Goal: Information Seeking & Learning: Learn about a topic

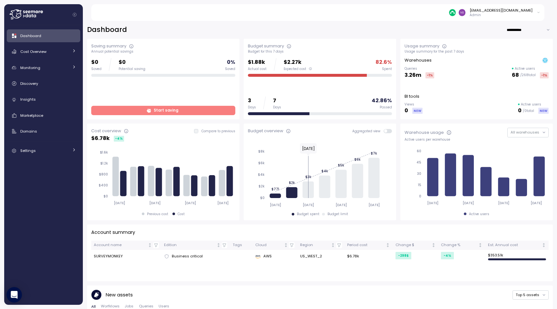
click at [51, 36] on div "Dashboard" at bounding box center [48, 36] width 56 height 6
click at [52, 49] on div "Cost Overview" at bounding box center [44, 51] width 48 height 6
click at [60, 36] on div "Dashboard" at bounding box center [48, 36] width 56 height 6
click at [527, 28] on input "**********" at bounding box center [529, 29] width 46 height 9
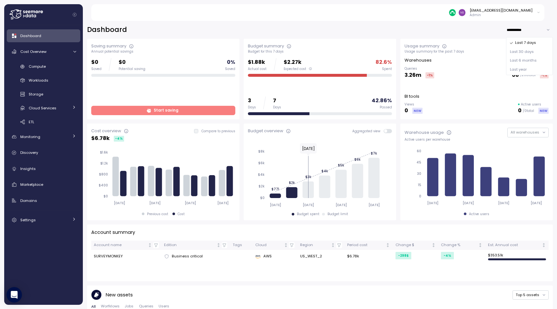
click at [527, 52] on span "Last 30 days" at bounding box center [522, 52] width 24 height 6
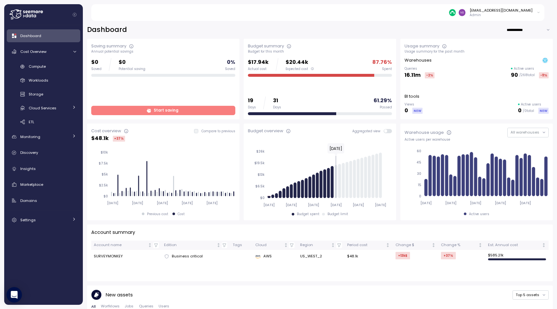
click at [522, 29] on input "**********" at bounding box center [529, 29] width 46 height 9
click at [520, 43] on span "Last 7 days" at bounding box center [520, 43] width 21 height 6
type input "**********"
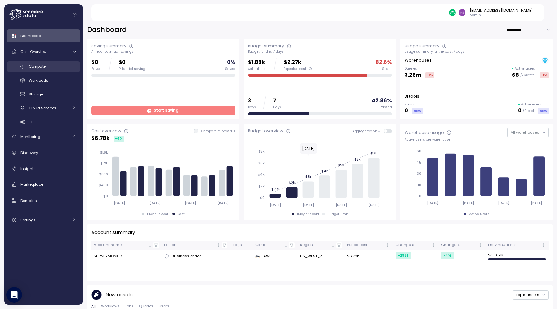
click at [59, 70] on link "Compute" at bounding box center [43, 66] width 73 height 11
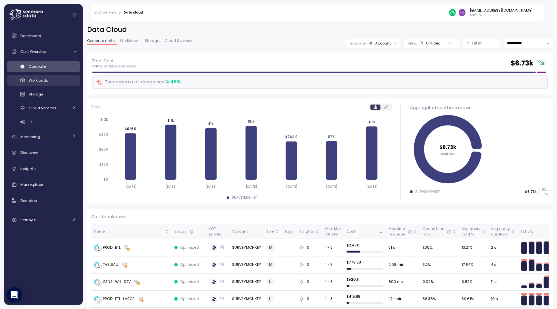
click at [58, 78] on div "Workloads" at bounding box center [52, 80] width 47 height 6
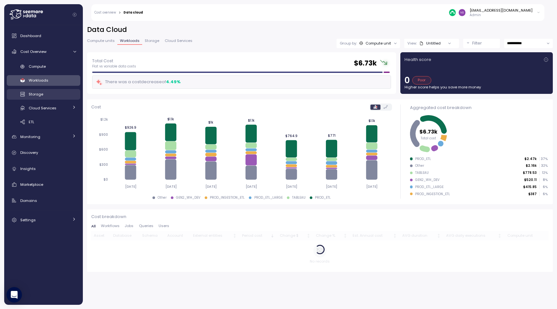
click at [52, 97] on div "Storage" at bounding box center [52, 94] width 47 height 6
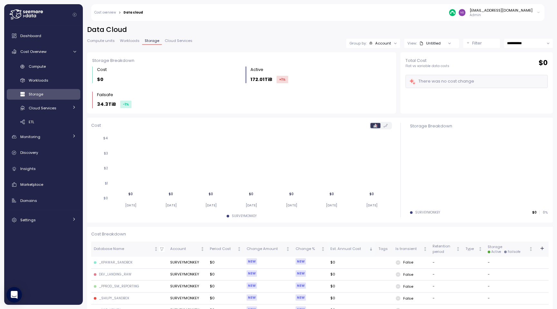
click at [370, 247] on icon "Sorted descending" at bounding box center [371, 249] width 5 height 5
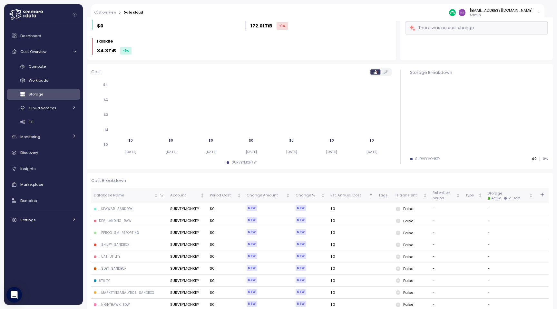
scroll to position [55, 0]
click at [371, 195] on icon "Sorted ascending" at bounding box center [371, 194] width 0 height 3
click at [370, 195] on icon "Sorted descending" at bounding box center [370, 195] width 1 height 1
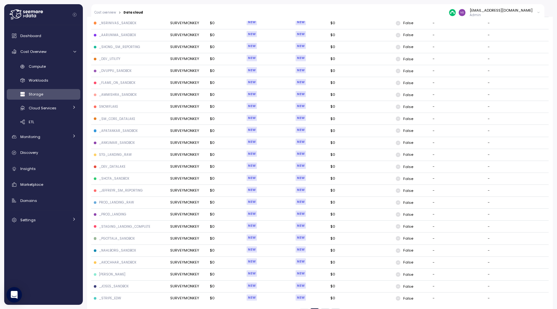
scroll to position [0, 0]
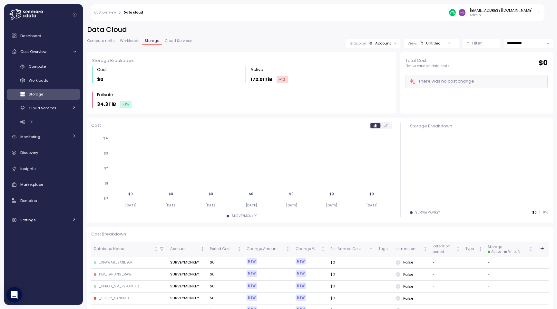
click at [104, 42] on span "Compute units" at bounding box center [101, 41] width 28 height 4
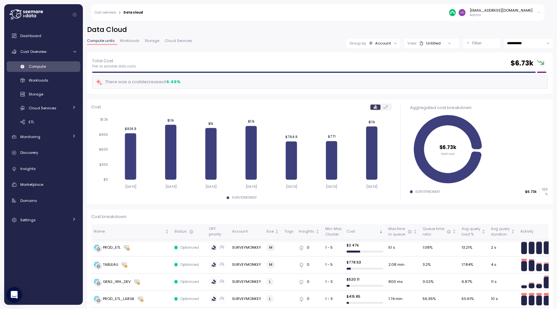
click at [358, 232] on div "Cost" at bounding box center [361, 232] width 31 height 6
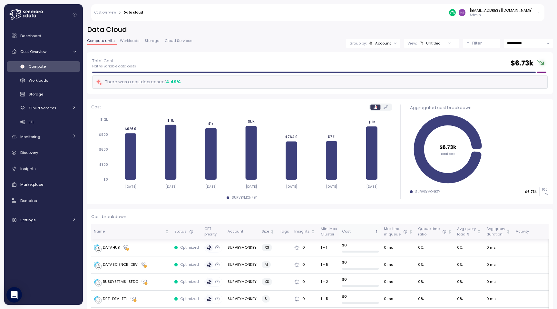
click at [358, 232] on div "Cost" at bounding box center [357, 232] width 31 height 6
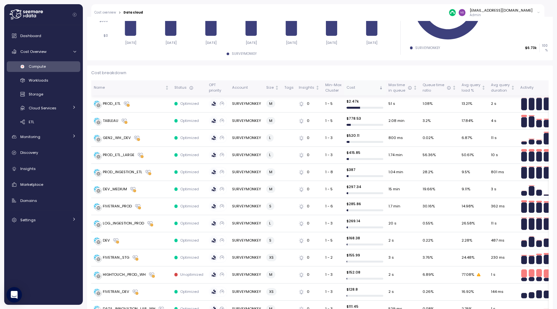
scroll to position [99, 0]
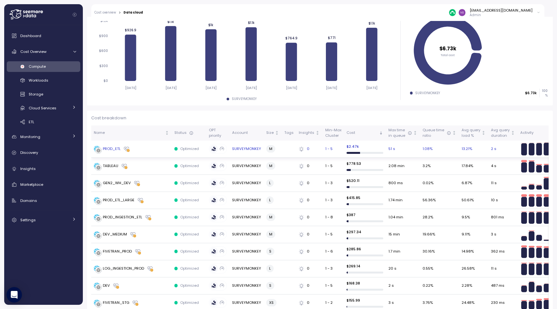
click at [350, 146] on p "$ 2.47k" at bounding box center [364, 146] width 37 height 5
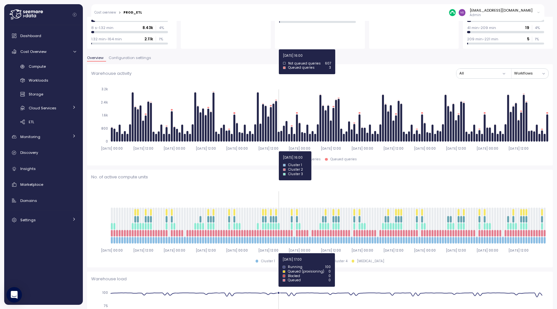
scroll to position [163, 0]
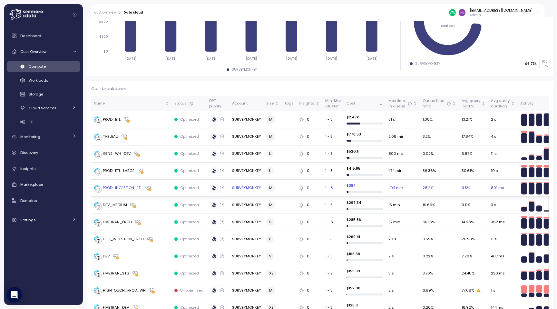
scroll to position [157, 0]
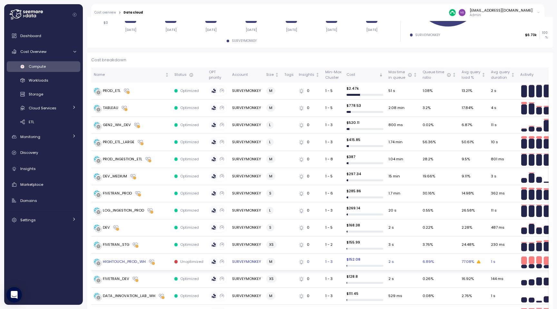
click at [477, 261] on icon at bounding box center [479, 261] width 4 height 3
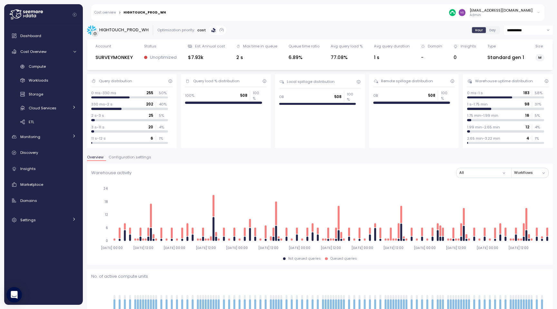
click at [132, 157] on span "Configuration settings" at bounding box center [130, 157] width 43 height 4
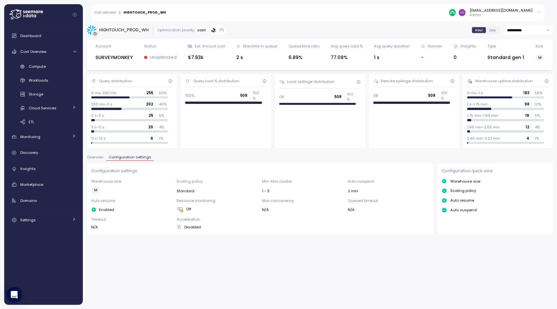
click at [97, 159] on span "Overview" at bounding box center [95, 157] width 16 height 4
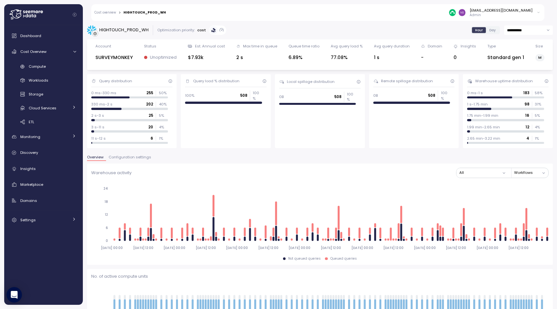
click at [494, 33] on div "Hour Day" at bounding box center [485, 30] width 29 height 8
click at [493, 32] on span "Day" at bounding box center [492, 30] width 6 height 5
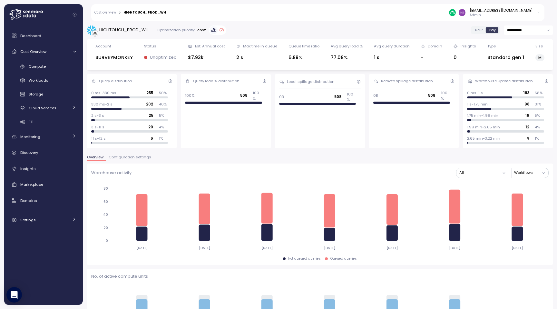
click at [218, 30] on label at bounding box center [222, 30] width 8 height 8
click at [212, 31] on icon at bounding box center [213, 30] width 4 height 4
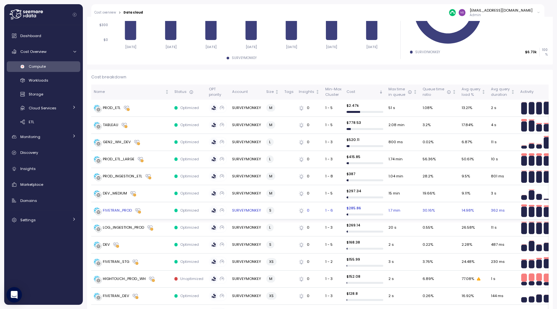
scroll to position [187, 0]
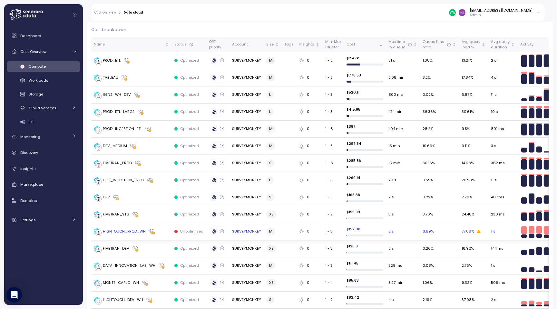
click at [188, 231] on p "Unoptimized" at bounding box center [191, 231] width 23 height 5
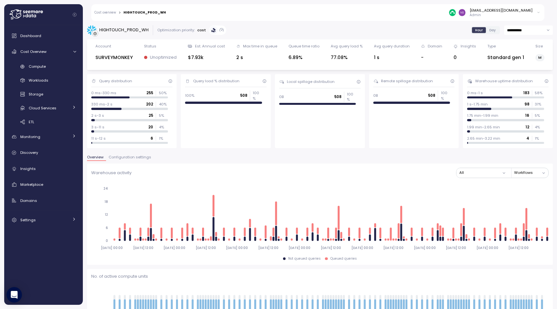
click at [457, 56] on div "0" at bounding box center [464, 57] width 22 height 7
click at [457, 46] on icon at bounding box center [455, 46] width 4 height 4
click at [44, 31] on link "Dashboard" at bounding box center [43, 35] width 73 height 13
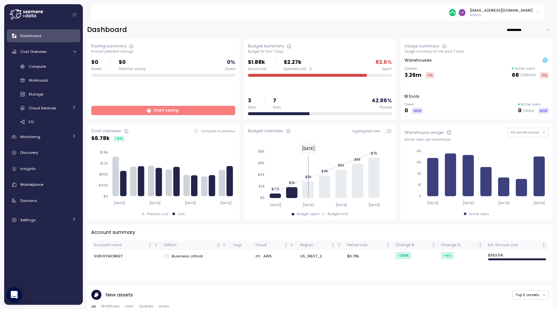
click at [346, 74] on div at bounding box center [307, 75] width 119 height 3
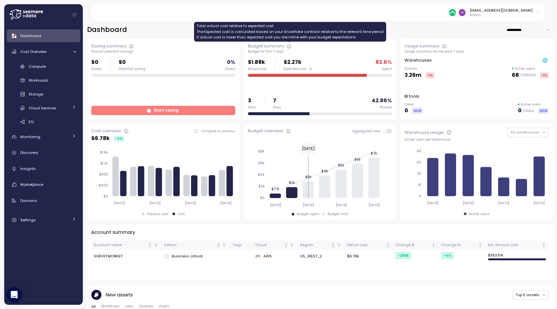
click at [289, 45] on icon at bounding box center [289, 46] width 5 height 5
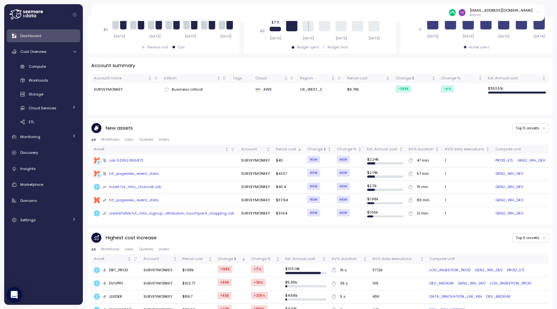
scroll to position [168, 0]
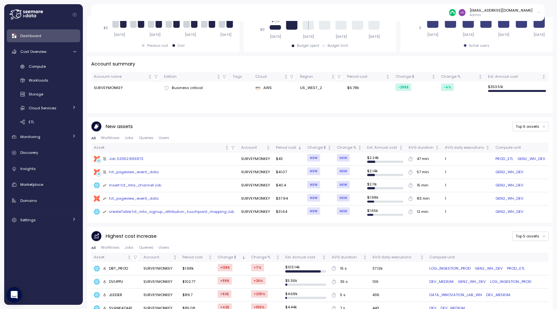
click at [112, 136] on span "Worfklows" at bounding box center [110, 138] width 19 height 4
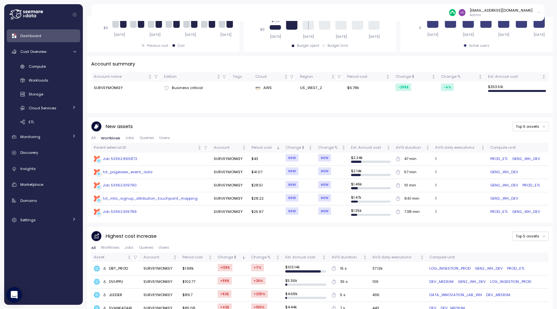
click at [95, 140] on button "All" at bounding box center [94, 138] width 7 height 4
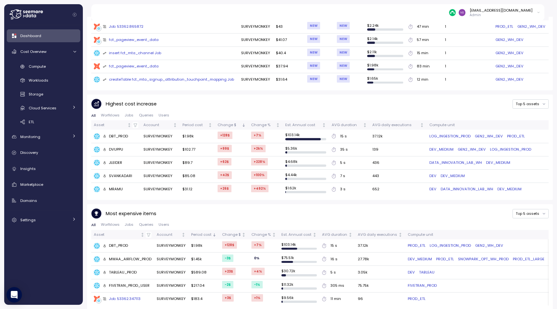
scroll to position [301, 0]
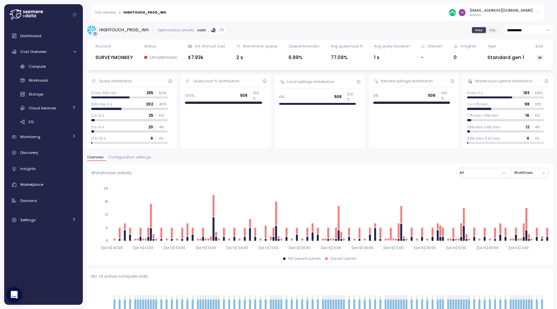
click at [109, 13] on link "Cost overview" at bounding box center [105, 12] width 22 height 3
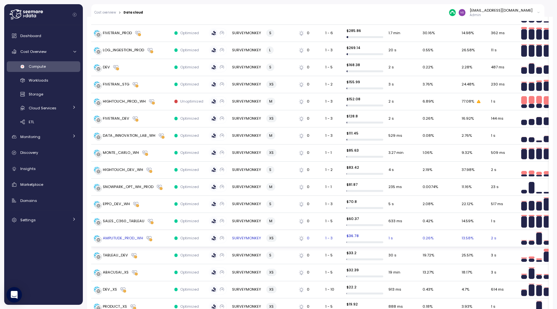
scroll to position [311, 0]
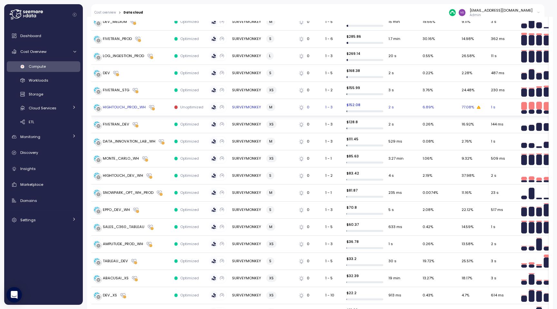
click at [125, 105] on div "HIGHTOUCH_PROD_WH" at bounding box center [124, 107] width 43 height 6
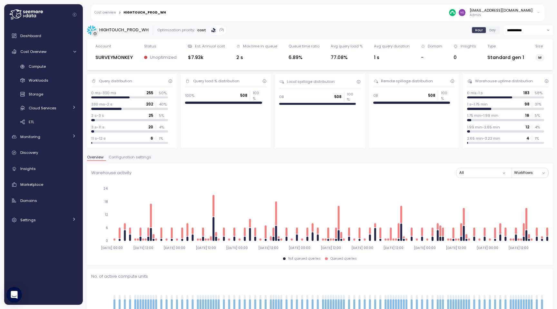
click at [545, 31] on input "**********" at bounding box center [528, 29] width 49 height 9
click at [219, 31] on icon at bounding box center [221, 30] width 4 height 4
click at [214, 31] on icon at bounding box center [214, 31] width 4 height 1
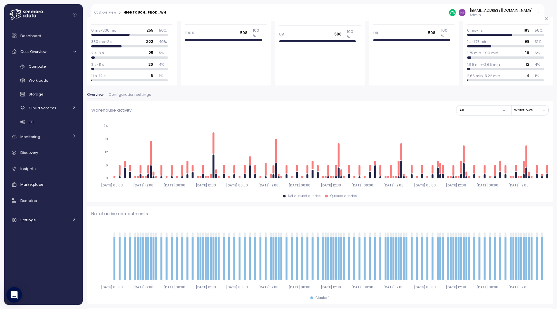
scroll to position [64, 0]
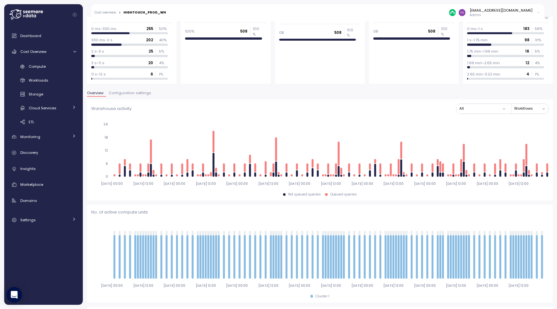
click at [141, 94] on span "Configuration settings" at bounding box center [130, 93] width 43 height 4
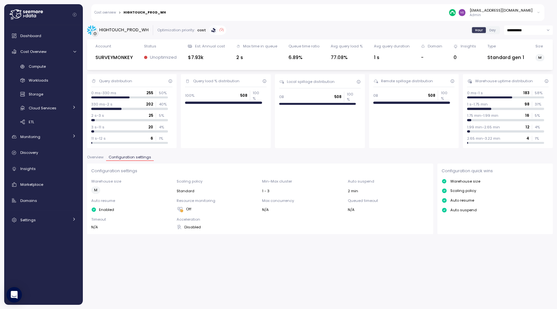
click at [94, 160] on button "Overview" at bounding box center [96, 157] width 19 height 5
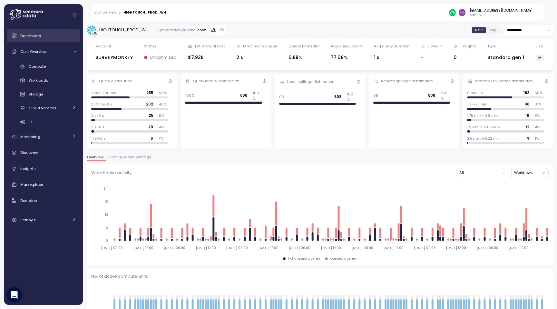
click at [21, 34] on span "Dashboard" at bounding box center [30, 35] width 21 height 5
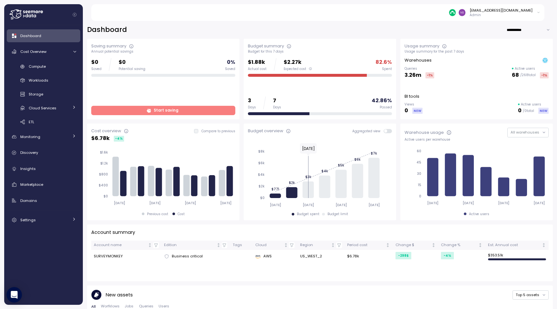
click at [132, 110] on span "Start saving" at bounding box center [163, 110] width 136 height 9
click at [539, 13] on icon at bounding box center [539, 13] width 4 height 8
click at [539, 12] on icon at bounding box center [538, 12] width 2 height 1
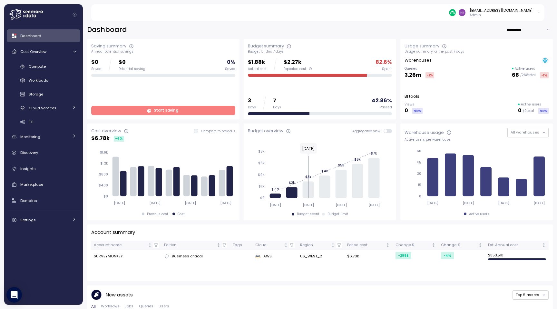
click at [539, 12] on icon at bounding box center [539, 13] width 4 height 8
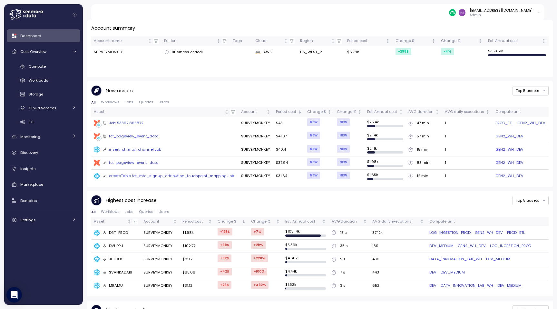
scroll to position [301, 0]
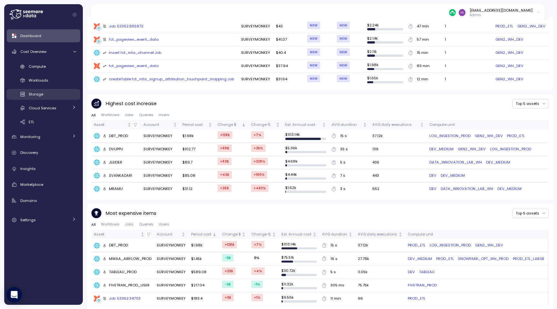
click at [50, 96] on div "Storage" at bounding box center [52, 94] width 47 height 6
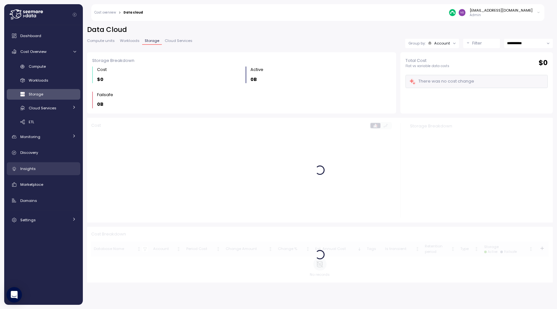
click at [45, 169] on div "Insights" at bounding box center [48, 168] width 56 height 6
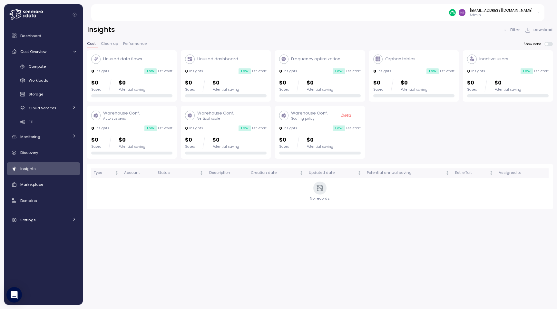
click at [98, 45] on button "Clean up" at bounding box center [109, 44] width 22 height 5
click at [109, 45] on span "Clean up" at bounding box center [109, 44] width 17 height 4
click at [126, 45] on span "Performance" at bounding box center [135, 44] width 24 height 4
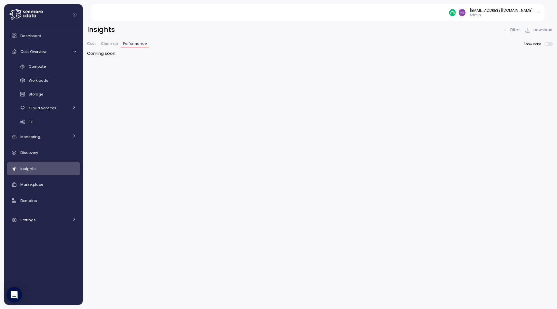
click at [91, 43] on span "Cost" at bounding box center [91, 44] width 9 height 4
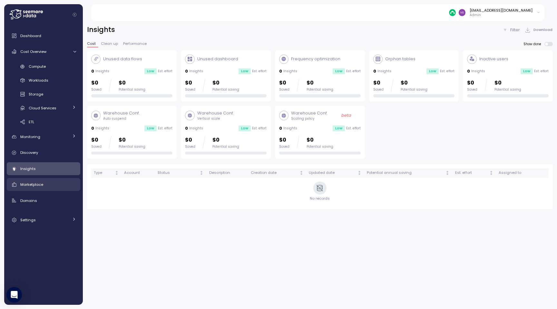
click at [52, 180] on link "Marketplace" at bounding box center [43, 184] width 73 height 13
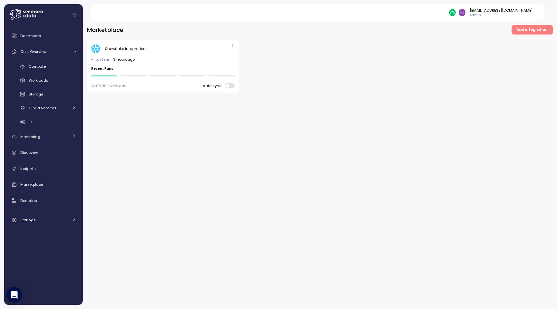
click at [230, 45] on span "button" at bounding box center [232, 46] width 7 height 7
click at [307, 52] on div "Snowflake integration Last run 3 hours ago Recent Runs At 03:00, every day Auto…" at bounding box center [320, 66] width 466 height 53
click at [506, 11] on div "[EMAIL_ADDRESS][DOMAIN_NAME]" at bounding box center [501, 10] width 63 height 5
click at [456, 14] on img at bounding box center [452, 12] width 7 height 7
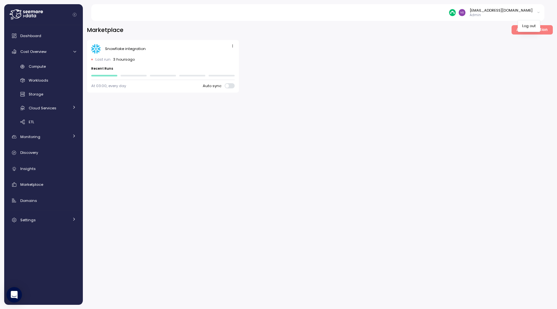
click at [436, 37] on div "Marketplace Add integration Snowflake integration Last run 3 hours ago Recent R…" at bounding box center [320, 58] width 466 height 67
